Goal: Task Accomplishment & Management: Complete application form

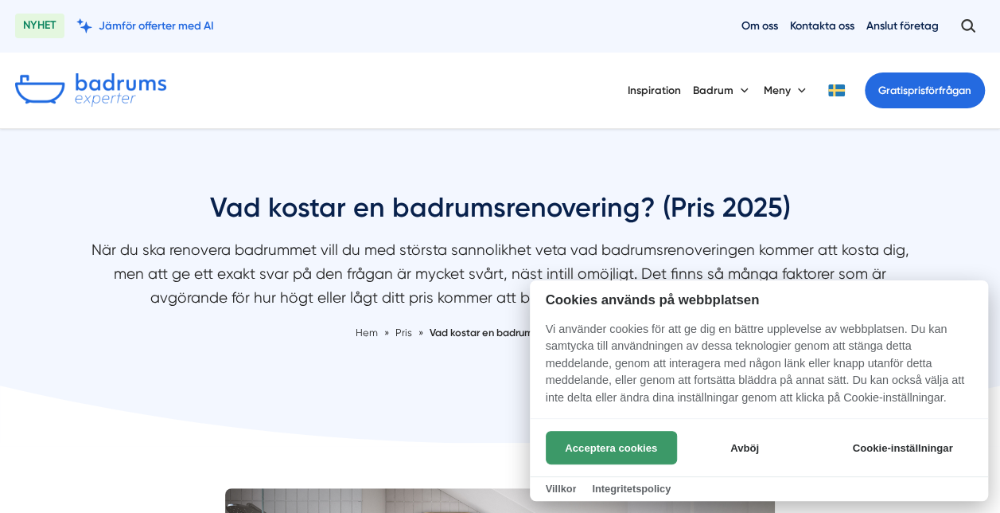
click at [640, 452] on button "Acceptera cookies" at bounding box center [611, 447] width 131 height 33
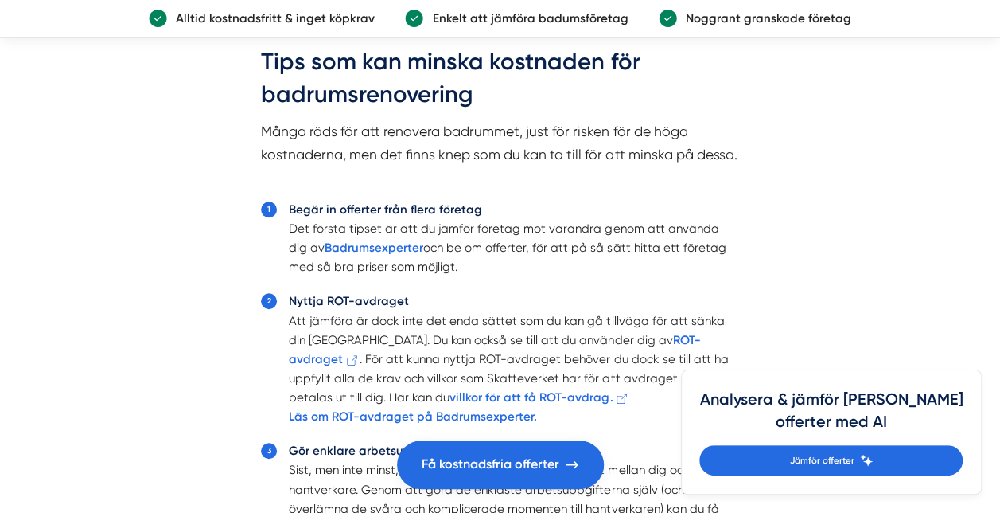
scroll to position [3502, 0]
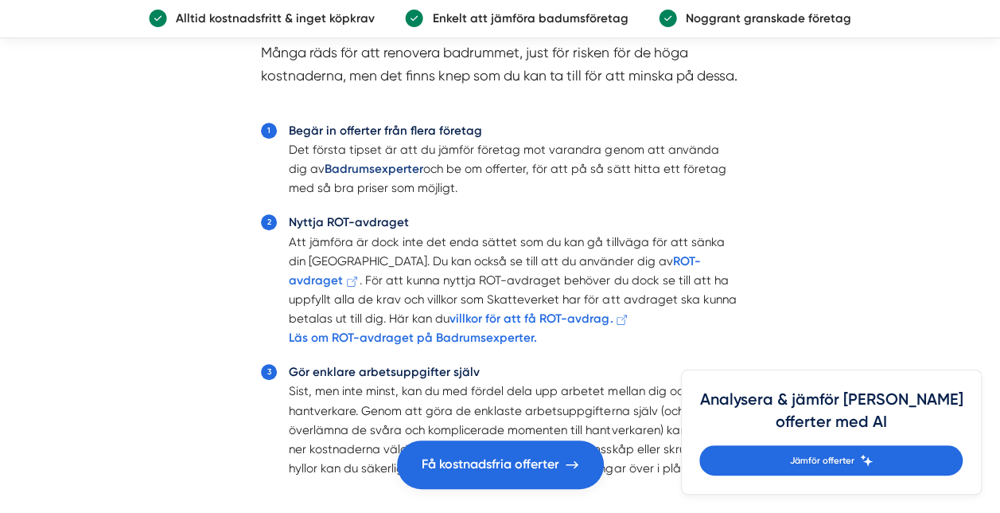
click at [345, 176] on strong "Badrumsexperter" at bounding box center [374, 169] width 99 height 14
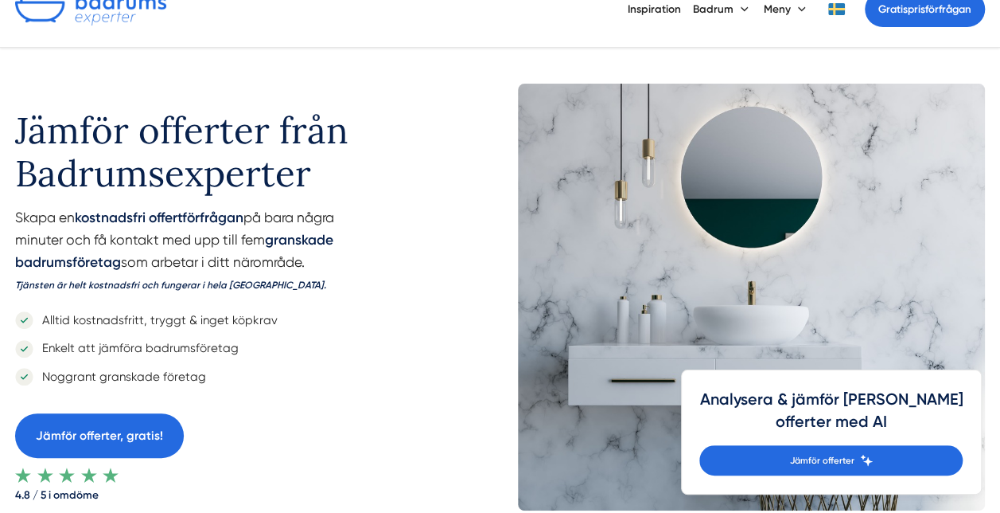
scroll to position [159, 0]
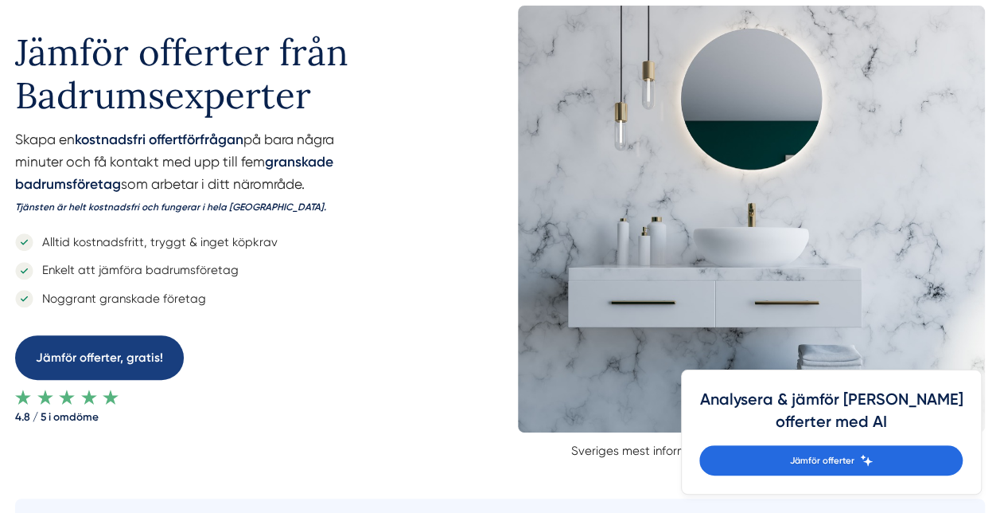
click at [95, 357] on link "Jämför offerter, gratis!" at bounding box center [99, 357] width 169 height 45
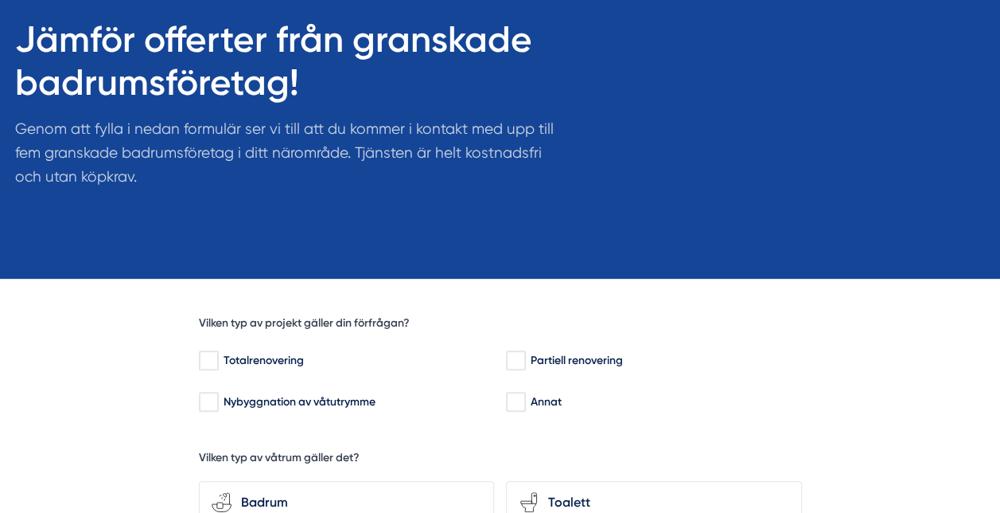
scroll to position [239, 0]
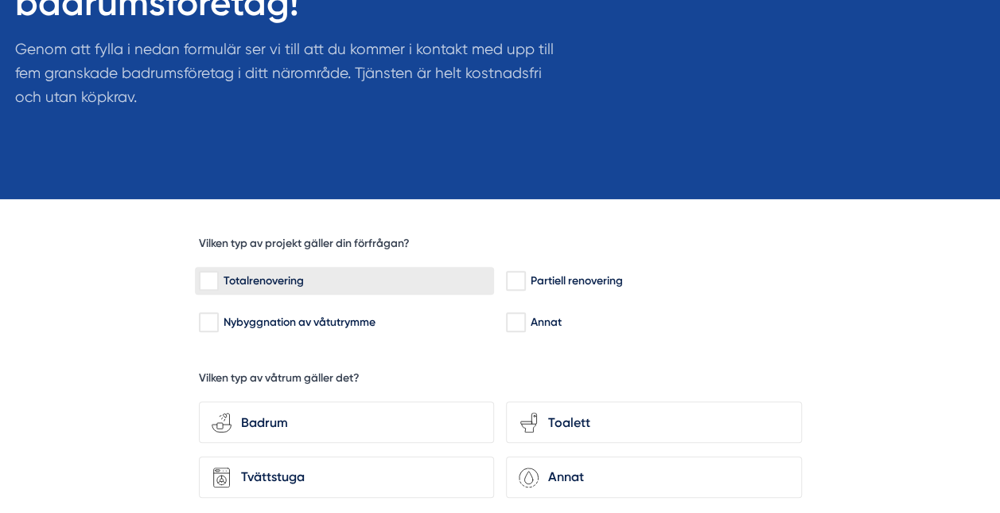
click at [205, 277] on input "Totalrenovering" at bounding box center [208, 281] width 18 height 16
checkbox input "true"
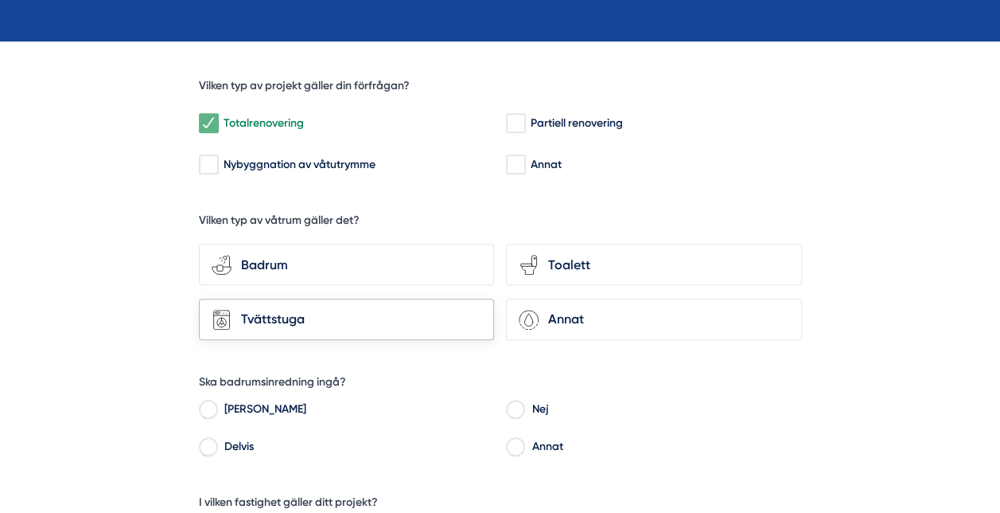
scroll to position [398, 0]
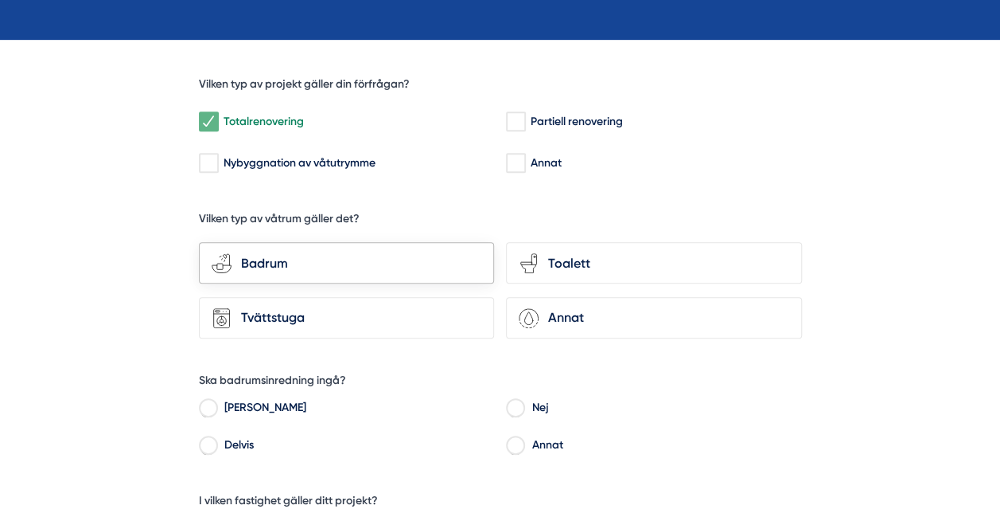
click at [299, 263] on div "Badrum" at bounding box center [357, 263] width 250 height 21
click at [0, 0] on input "bathroom-tub-towel Badrum" at bounding box center [0, 0] width 0 height 0
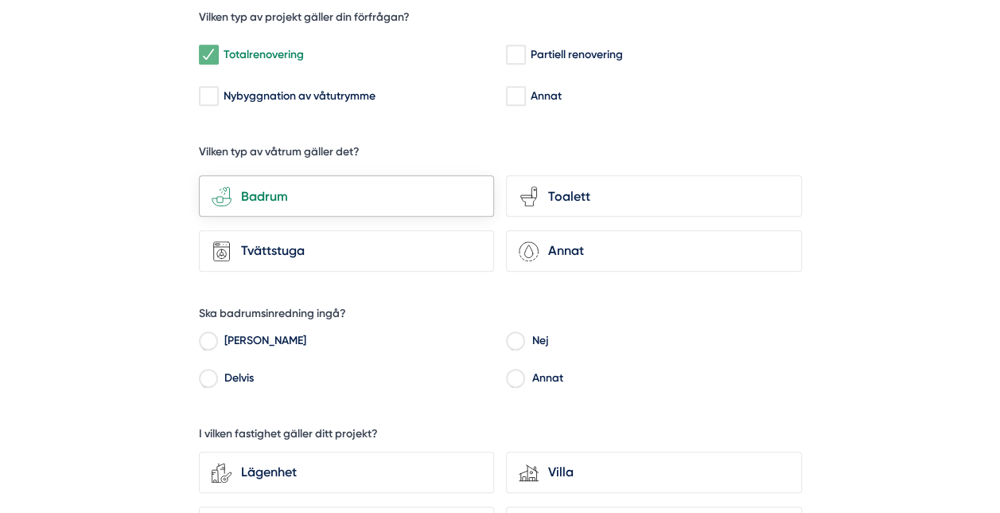
scroll to position [557, 0]
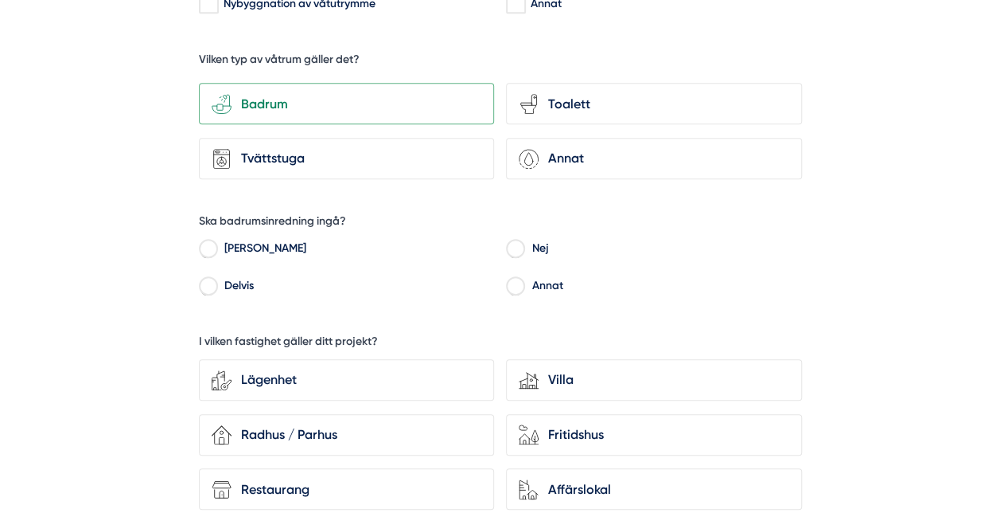
click at [525, 243] on label "Nej" at bounding box center [663, 251] width 278 height 24
click at [524, 244] on input "Nej" at bounding box center [515, 251] width 18 height 14
radio input "true"
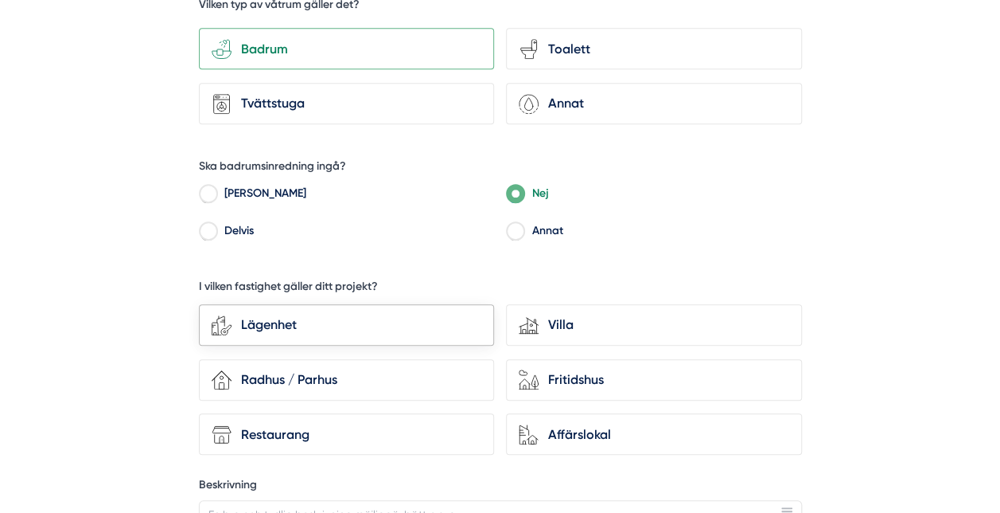
scroll to position [637, 0]
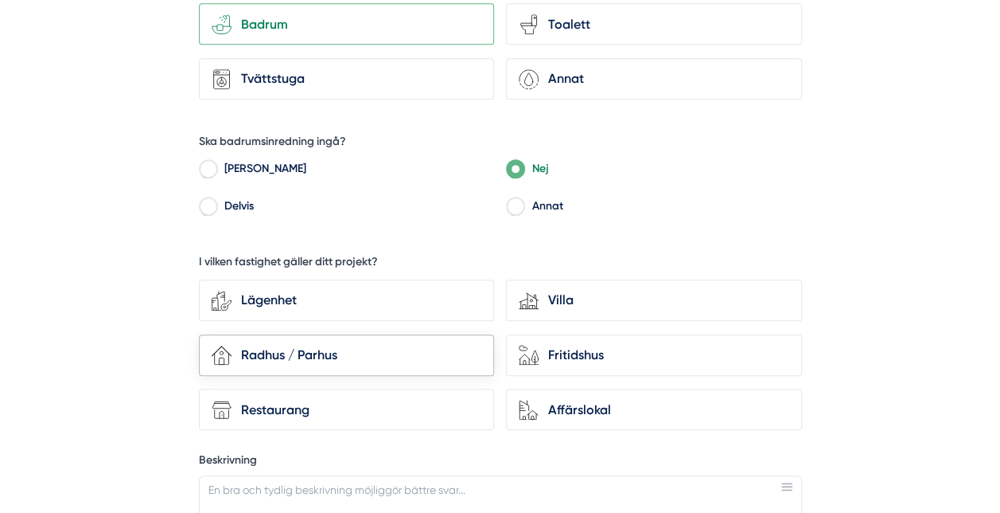
click at [360, 347] on div "Radhus / Parhus" at bounding box center [357, 355] width 250 height 21
click at [0, 0] on input "house-3 Radhus / Parhus" at bounding box center [0, 0] width 0 height 0
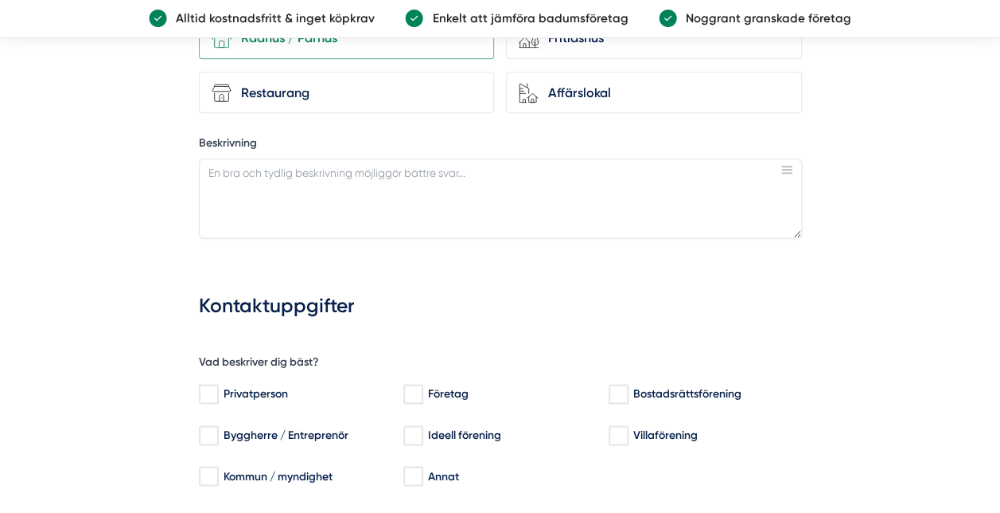
scroll to position [955, 0]
click at [246, 175] on textarea "Beskrivning" at bounding box center [500, 197] width 603 height 80
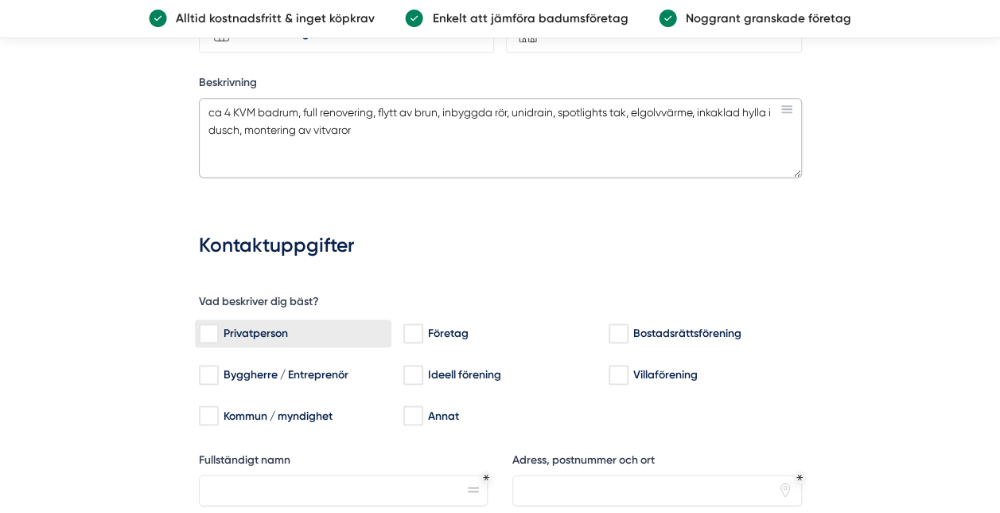
scroll to position [1114, 0]
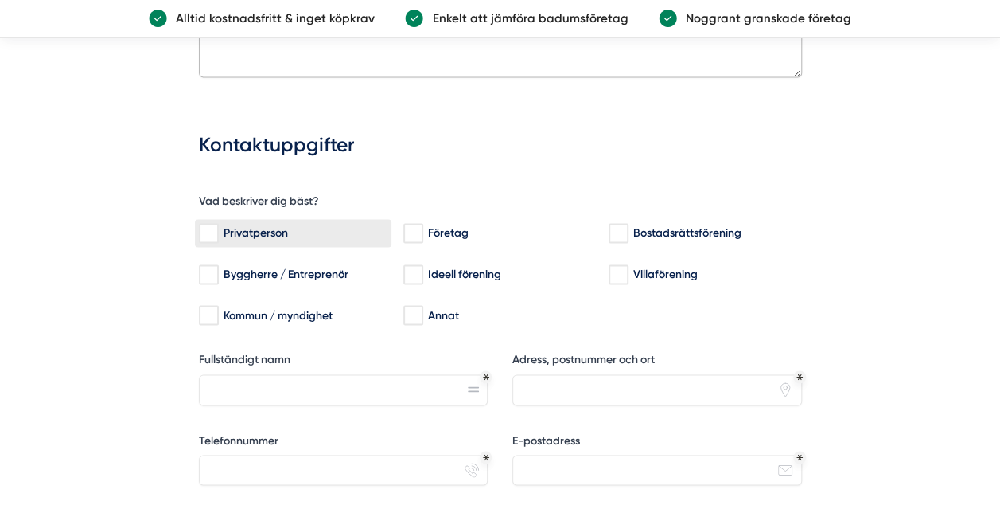
type textarea "ca 4 KVM badrum, full renovering, flytt av brun, inbyggda rör, unidrain, spotli…"
click at [218, 225] on div "Privatperson" at bounding box center [293, 233] width 189 height 16
click at [217, 225] on input "Privatperson" at bounding box center [208, 233] width 18 height 16
checkbox input "true"
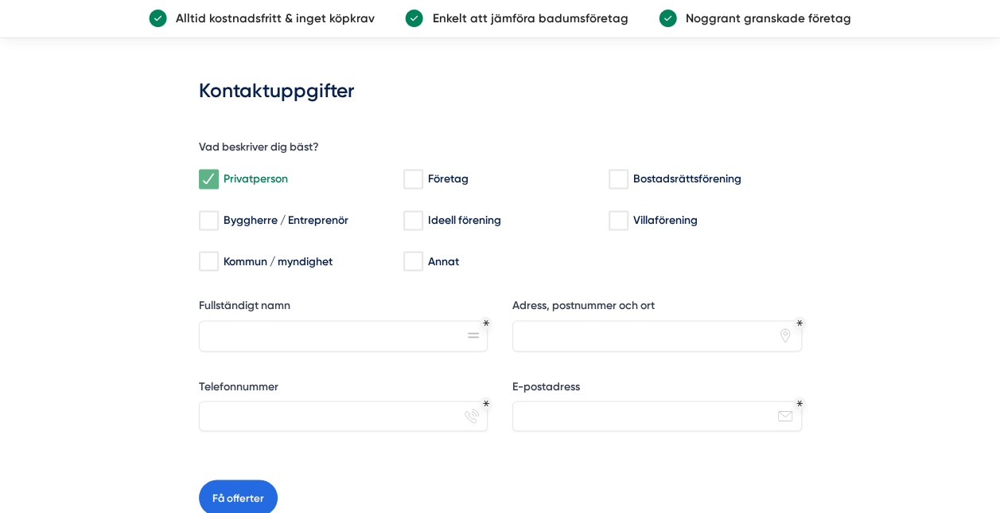
scroll to position [1194, 0]
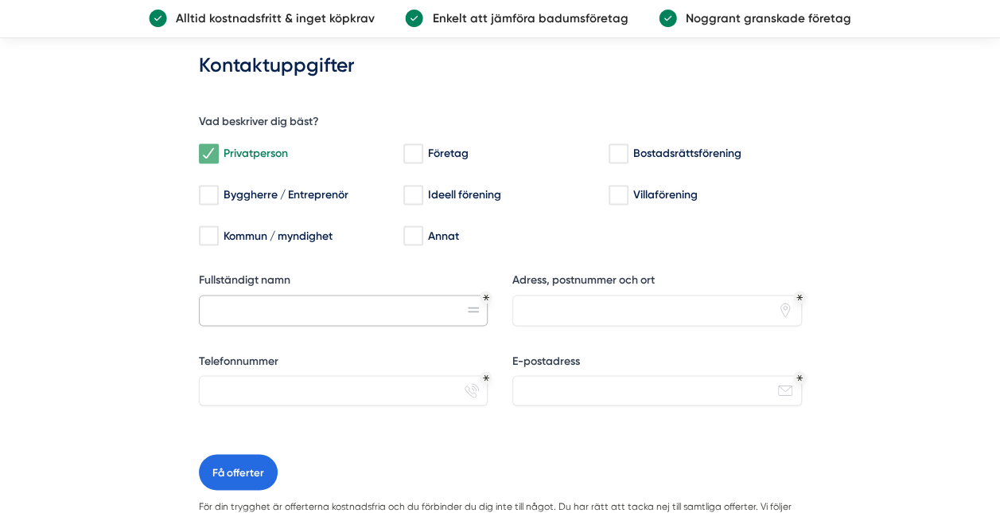
click at [293, 299] on input "Fullständigt namn" at bounding box center [344, 309] width 290 height 30
type input "peter odefalk"
click at [614, 304] on input "kaveldunsgränd 31 Sollentuna" at bounding box center [658, 309] width 290 height 30
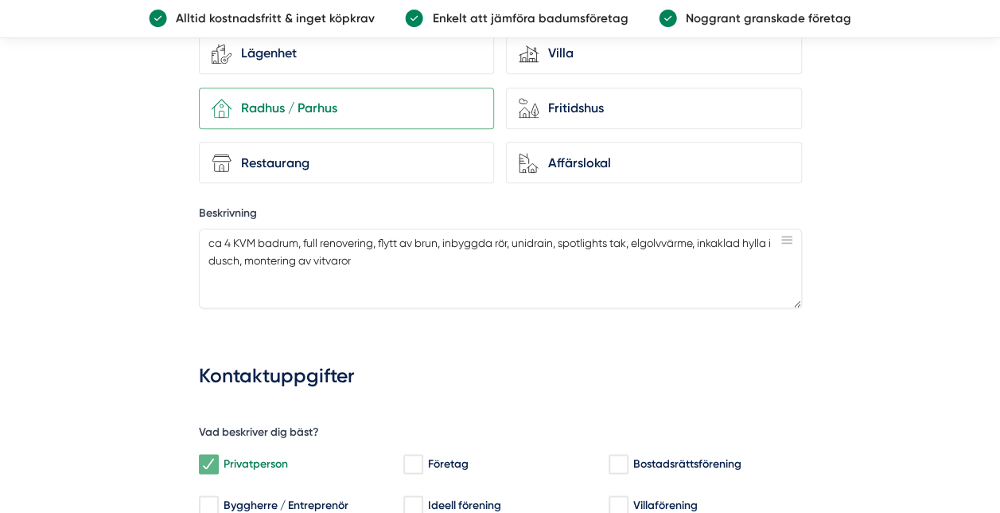
scroll to position [875, 0]
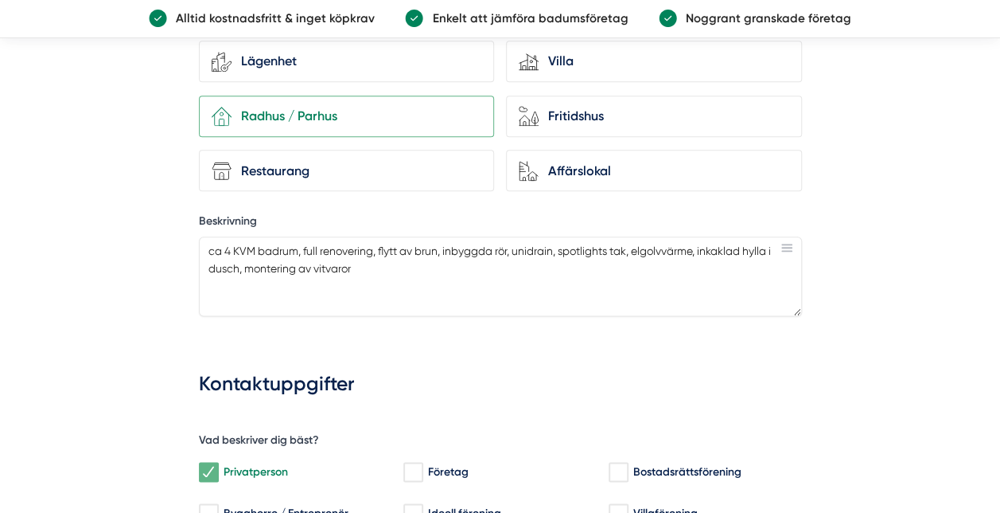
type input "kaveldunsgränd 31, 192 67 Sollentuna"
click at [392, 267] on textarea "ca 4 KVM badrum, full renovering, flytt av brun, inbyggda rör, unidrain, spotli…" at bounding box center [500, 276] width 603 height 80
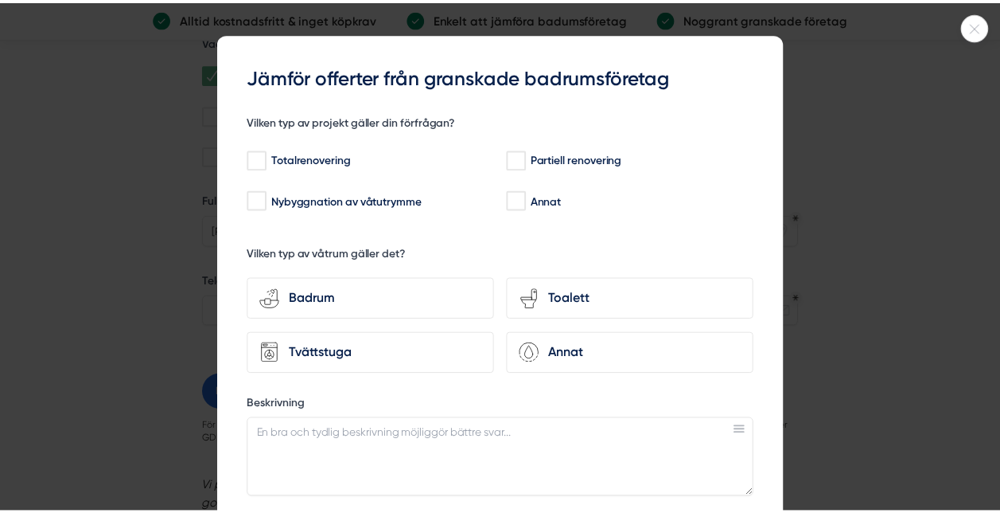
scroll to position [0, 0]
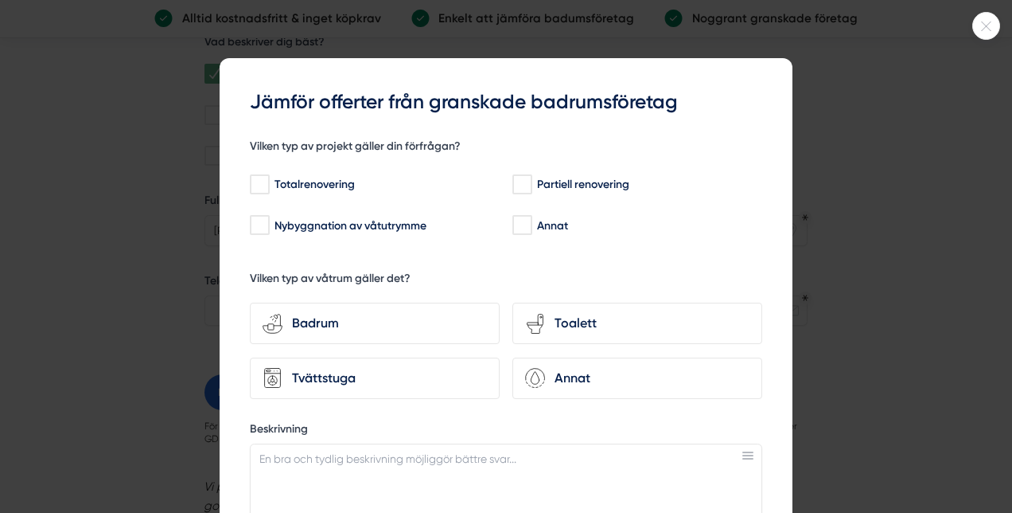
type textarea "ca 4 KVM badrum, full renovering, flytt av brun, inbyggda rör, unidrain, spotli…"
click at [984, 25] on icon at bounding box center [986, 26] width 26 height 10
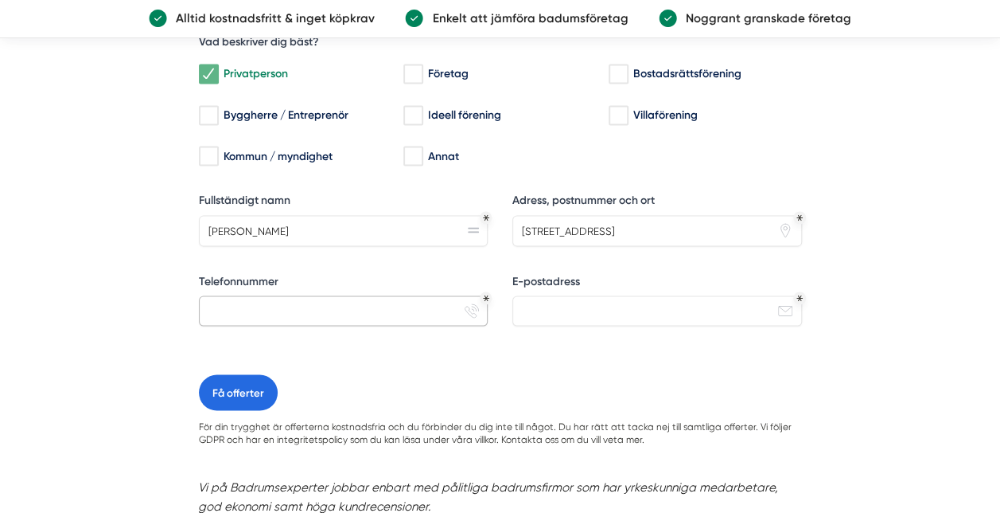
click at [403, 304] on input "Telefonnummer" at bounding box center [344, 310] width 290 height 30
type input "0768585400"
click at [626, 322] on div "E-postadress email-action-unread" at bounding box center [658, 305] width 290 height 65
click at [627, 318] on input "E-postadress" at bounding box center [658, 310] width 290 height 30
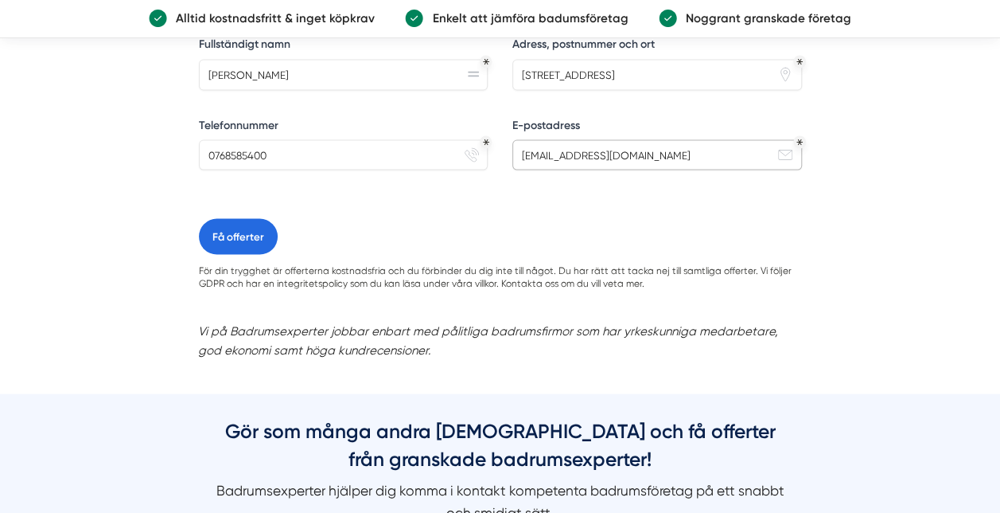
scroll to position [1433, 0]
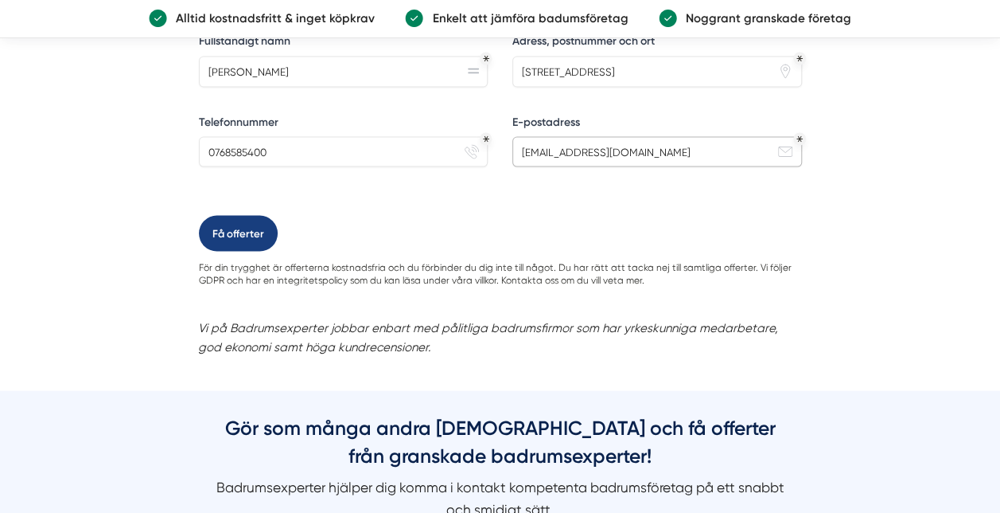
type input "peterodefalk@gmail.com"
click at [247, 232] on button "Få offerter" at bounding box center [238, 233] width 79 height 36
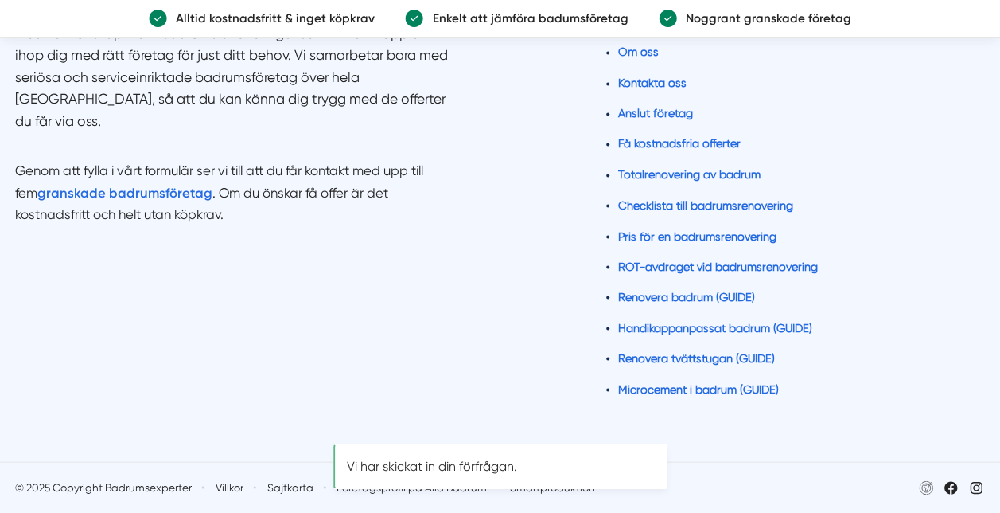
scroll to position [0, 0]
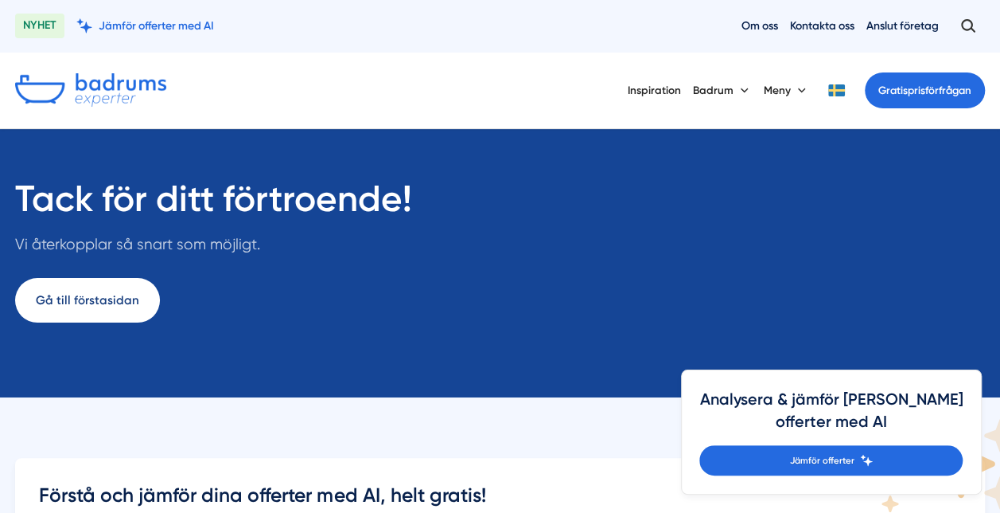
click at [81, 313] on link "Gå till förstasidan" at bounding box center [87, 300] width 145 height 45
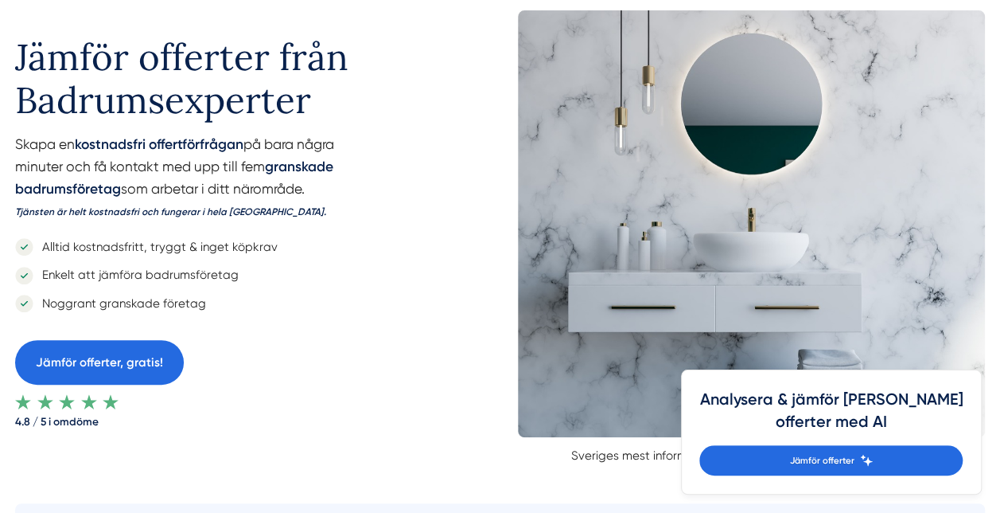
scroll to position [159, 0]
